Goal: Information Seeking & Learning: Check status

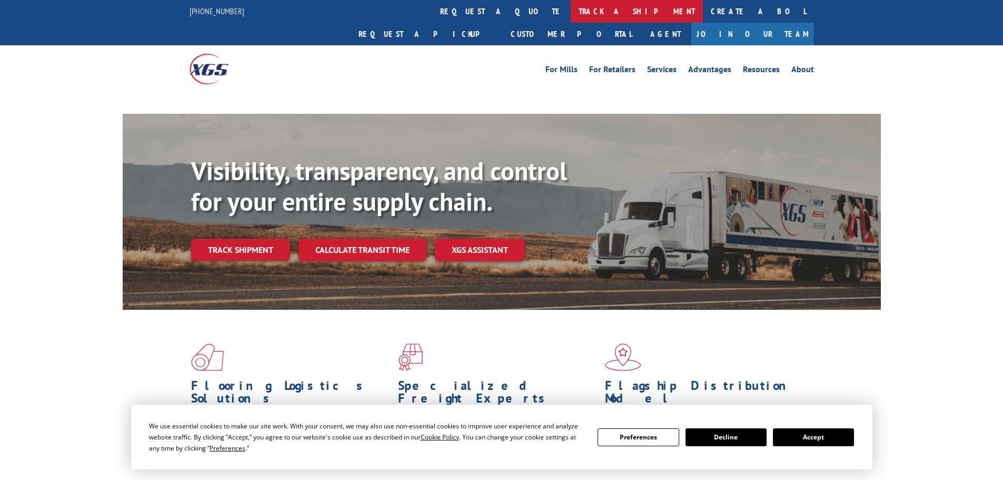
click at [571, 8] on link "track a shipment" at bounding box center [637, 11] width 132 height 23
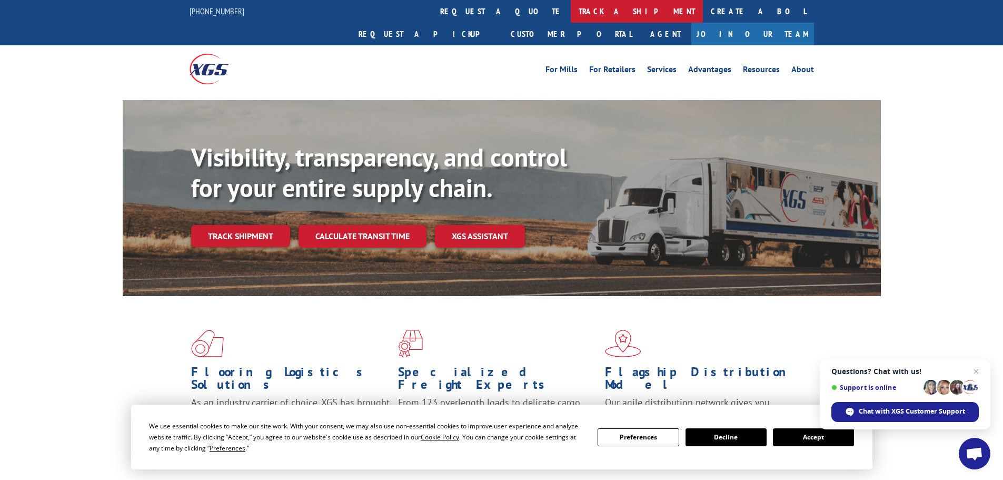
click at [571, 14] on link "track a shipment" at bounding box center [637, 11] width 132 height 23
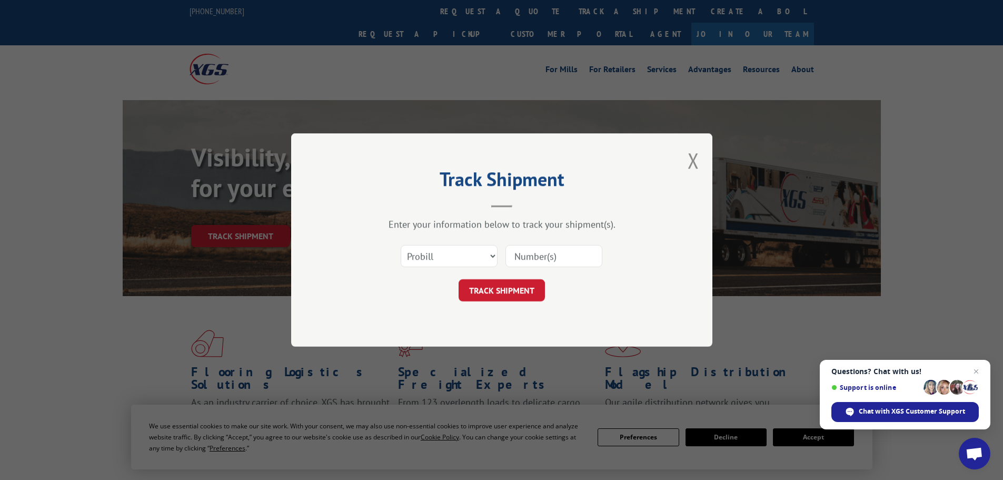
click at [549, 245] on input at bounding box center [554, 256] width 97 height 22
paste input "17471168"
type input "17471168"
click at [461, 260] on select "Select category... Probill BOL PO" at bounding box center [449, 256] width 97 height 22
click at [528, 297] on button "TRACK SHIPMENT" at bounding box center [502, 290] width 86 height 22
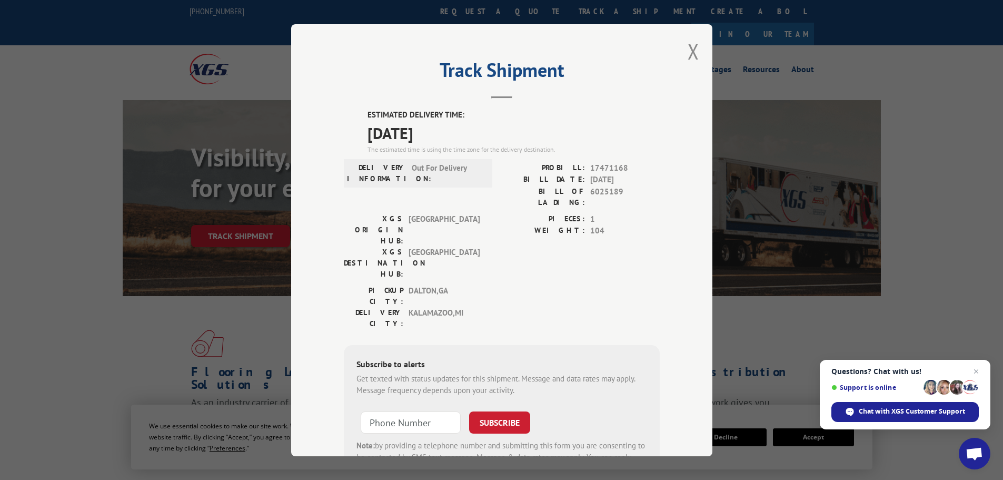
drag, startPoint x: 453, startPoint y: 137, endPoint x: 348, endPoint y: 116, distance: 107.0
click at [348, 116] on div "ESTIMATED DELIVERY TIME: [DATE] The estimated time is using the time zone for t…" at bounding box center [502, 298] width 316 height 379
copy div "ESTIMATED DELIVERY TIME: [DATE]"
drag, startPoint x: 689, startPoint y: 47, endPoint x: 505, endPoint y: 24, distance: 185.7
click at [689, 47] on button "Close modal" at bounding box center [694, 51] width 12 height 28
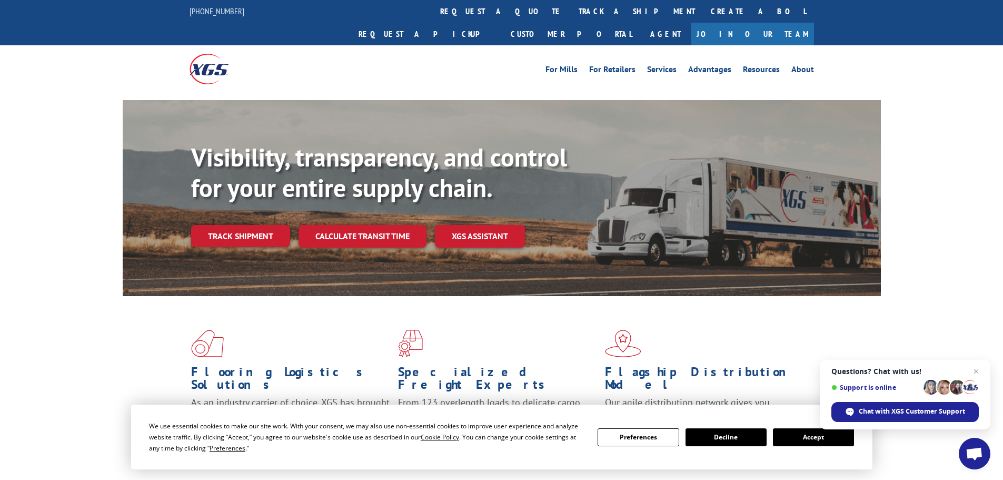
drag, startPoint x: 469, startPoint y: 8, endPoint x: 438, endPoint y: 69, distance: 67.8
click at [571, 8] on link "track a shipment" at bounding box center [637, 11] width 132 height 23
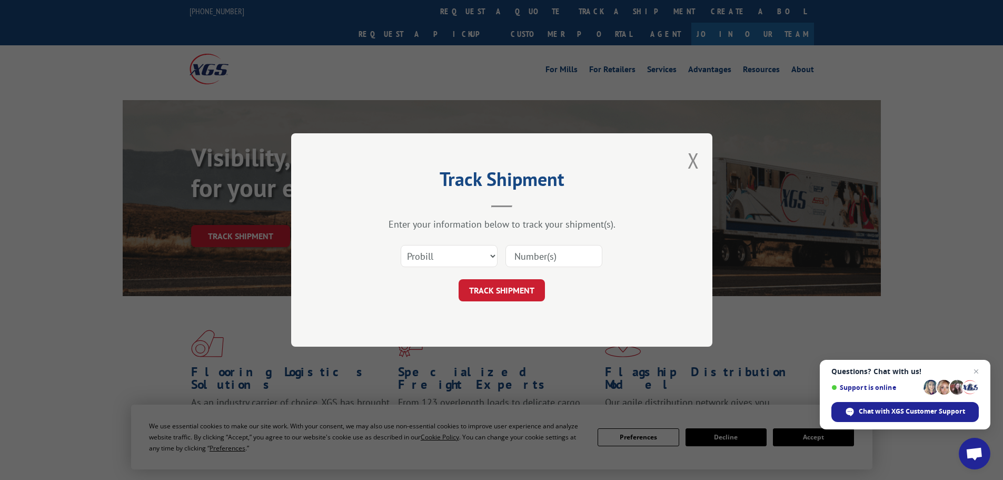
drag, startPoint x: 517, startPoint y: 242, endPoint x: 520, endPoint y: 251, distance: 10.2
click at [520, 251] on div "Select category... Probill BOL PO" at bounding box center [502, 256] width 316 height 35
click at [523, 257] on input at bounding box center [554, 256] width 97 height 22
paste input "17470728"
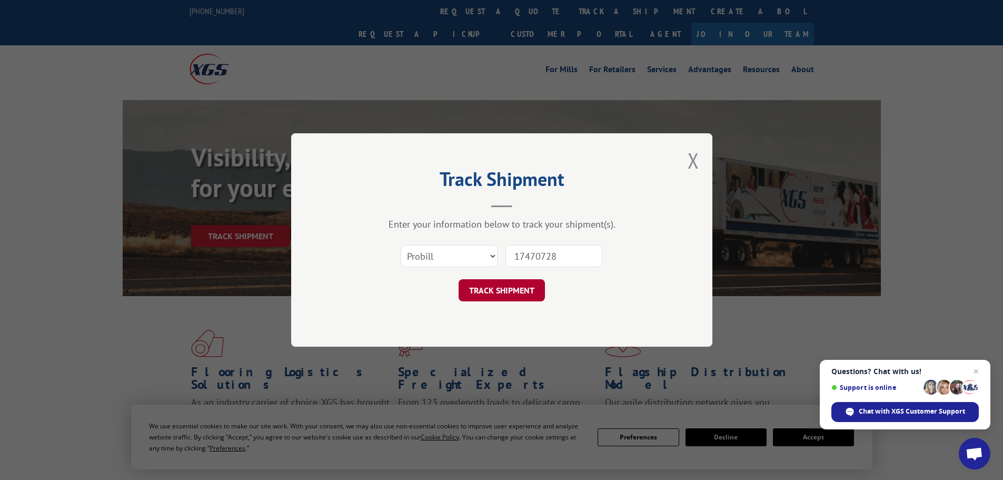
type input "17470728"
click at [524, 282] on button "TRACK SHIPMENT" at bounding box center [502, 290] width 86 height 22
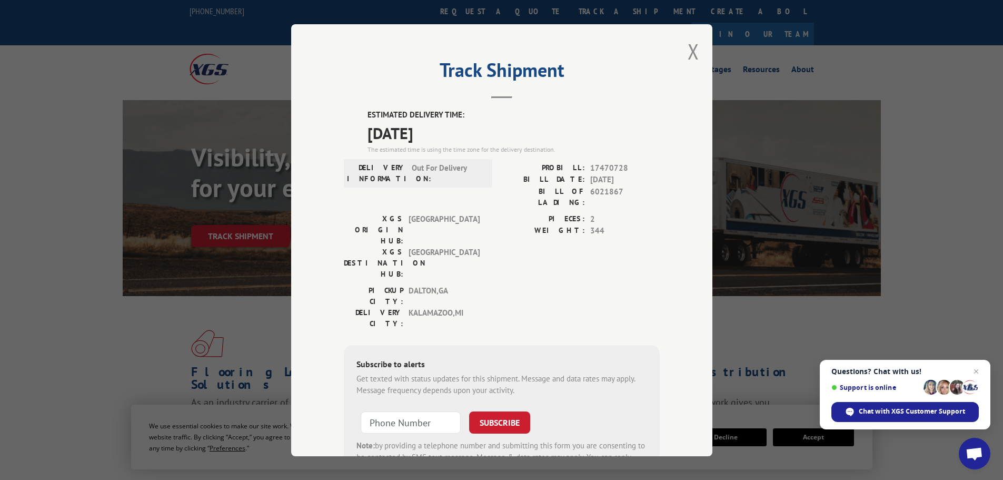
drag, startPoint x: 457, startPoint y: 133, endPoint x: 332, endPoint y: 106, distance: 127.3
click at [332, 106] on div "Track Shipment ESTIMATED DELIVERY TIME: [DATE] The estimated time is using the …" at bounding box center [501, 240] width 421 height 432
copy div "ESTIMATED DELIVERY TIME: [DATE]"
click at [688, 54] on button "Close modal" at bounding box center [694, 51] width 12 height 28
